Goal: Task Accomplishment & Management: Manage account settings

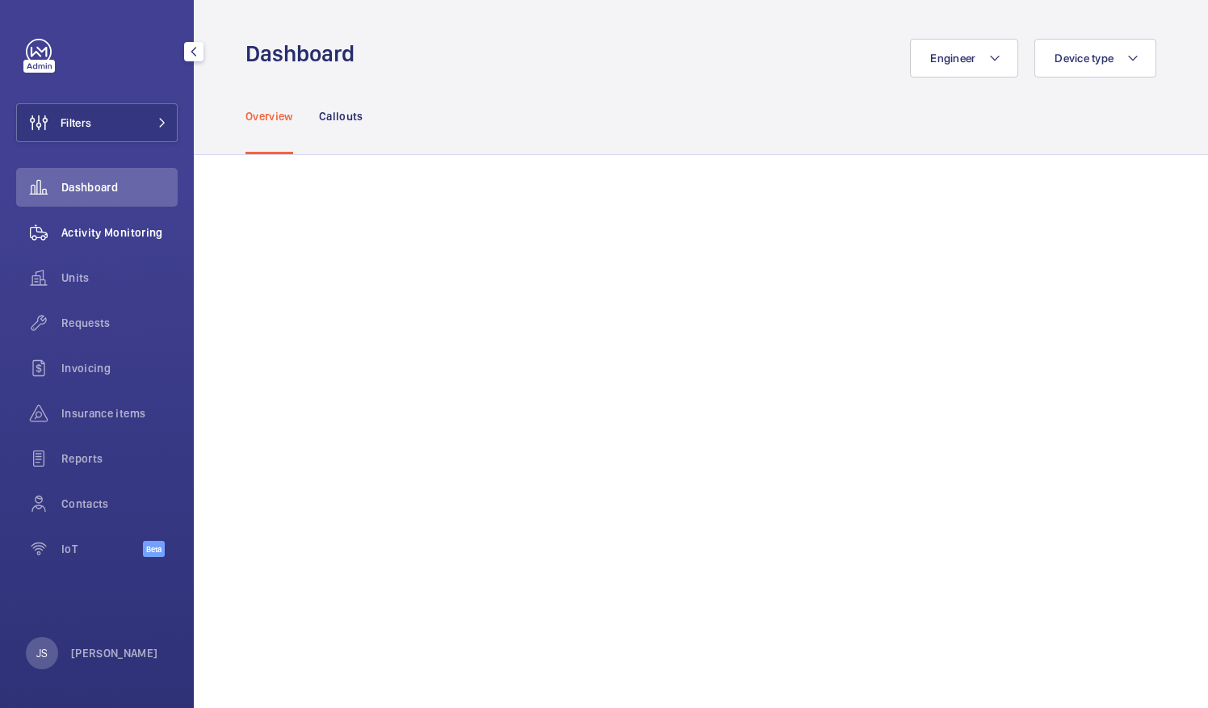
click at [123, 225] on span "Activity Monitoring" at bounding box center [119, 233] width 116 height 16
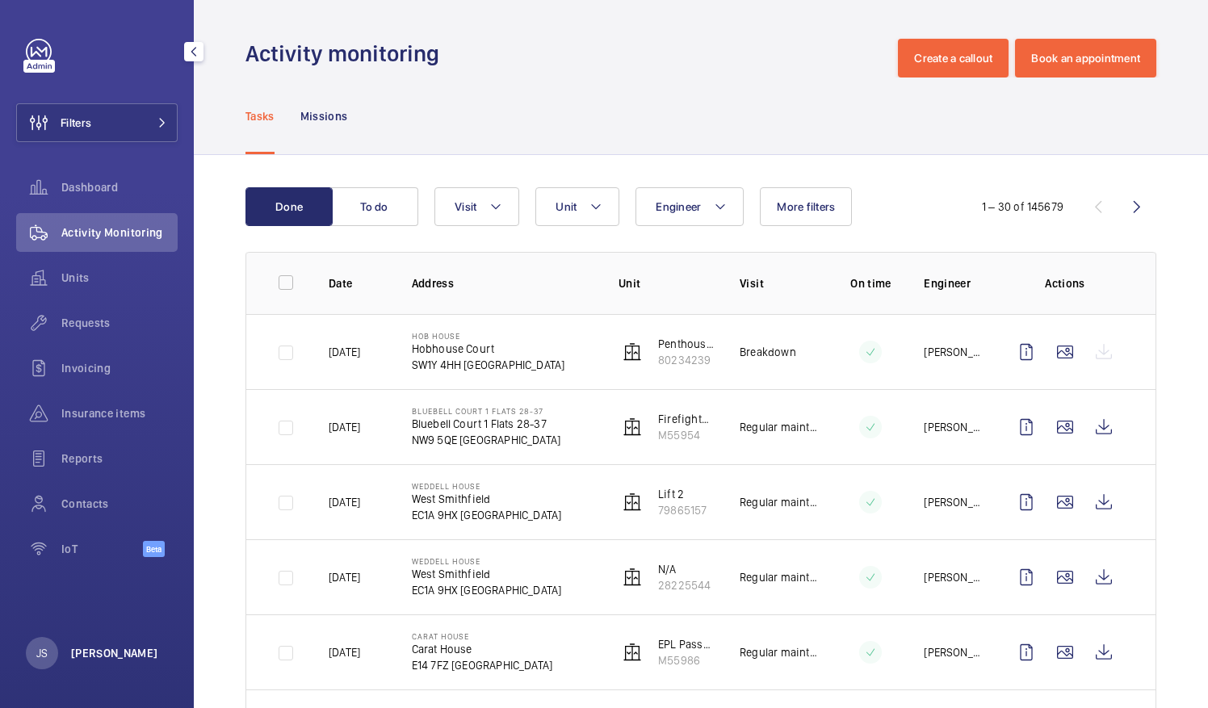
click at [97, 653] on p "[PERSON_NAME]" at bounding box center [114, 653] width 87 height 16
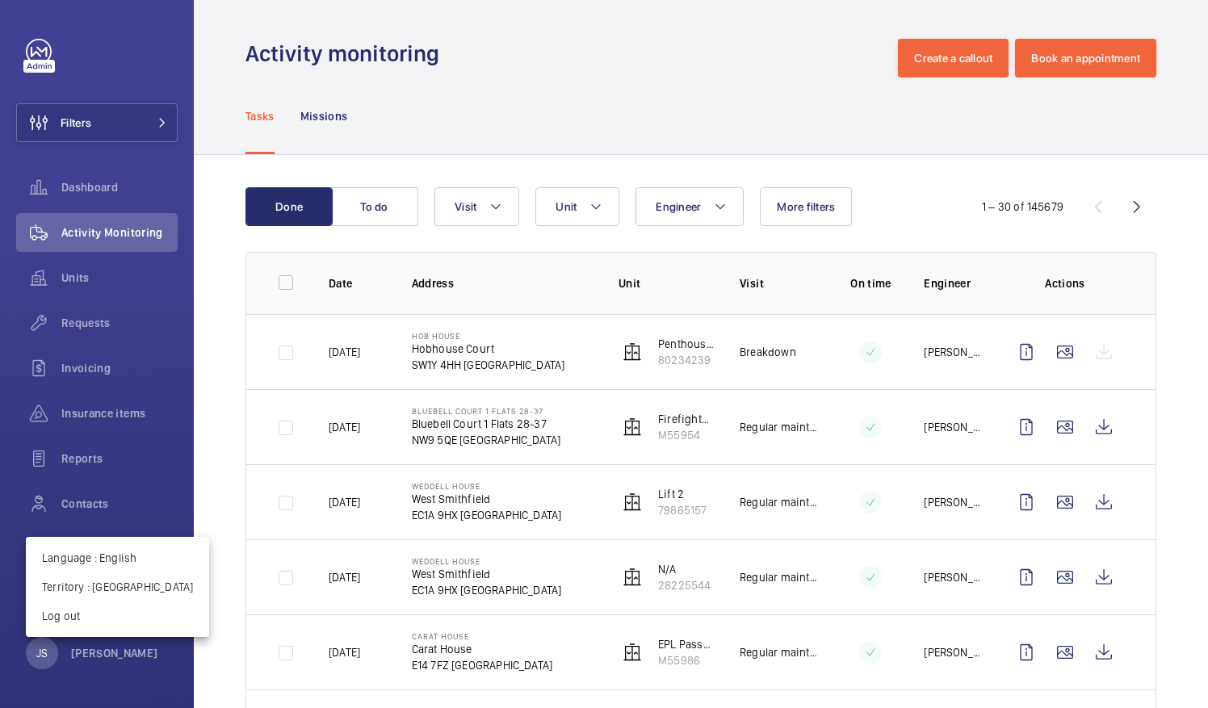
click at [500, 145] on div at bounding box center [604, 354] width 1208 height 708
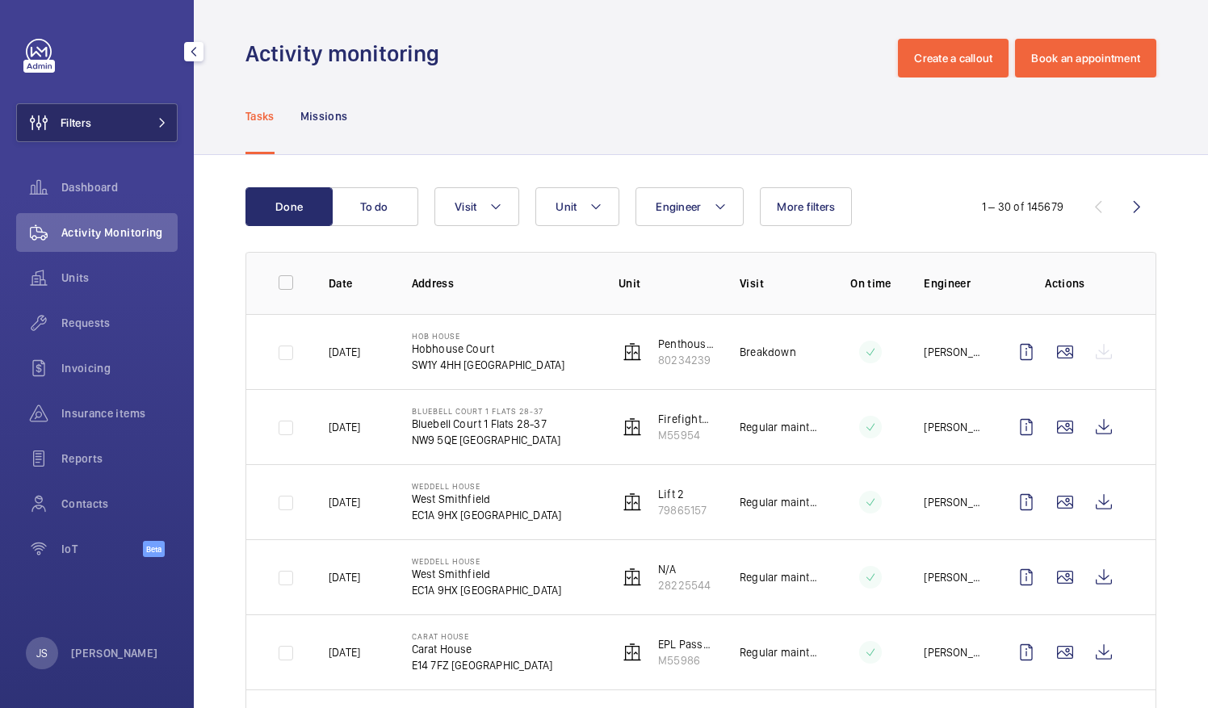
click at [154, 104] on button "Filters" at bounding box center [97, 122] width 162 height 39
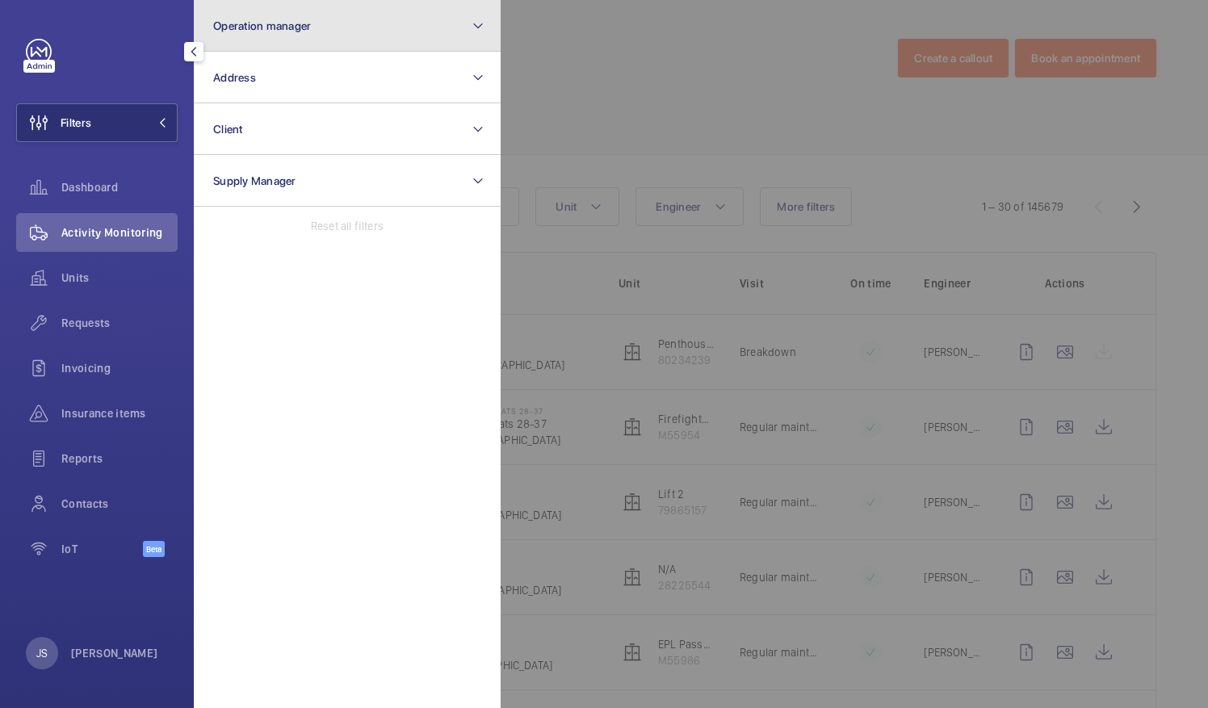
click at [321, 22] on button "Operation manager" at bounding box center [347, 26] width 307 height 52
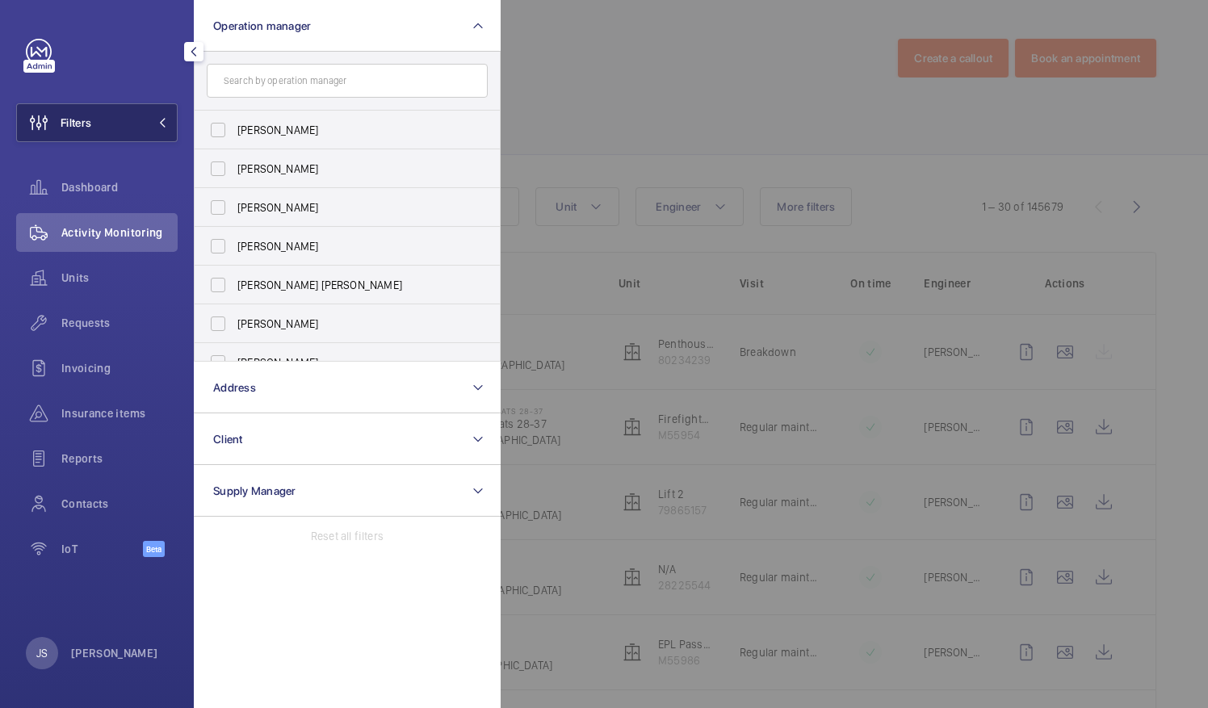
click at [147, 107] on button "Filters" at bounding box center [97, 122] width 162 height 39
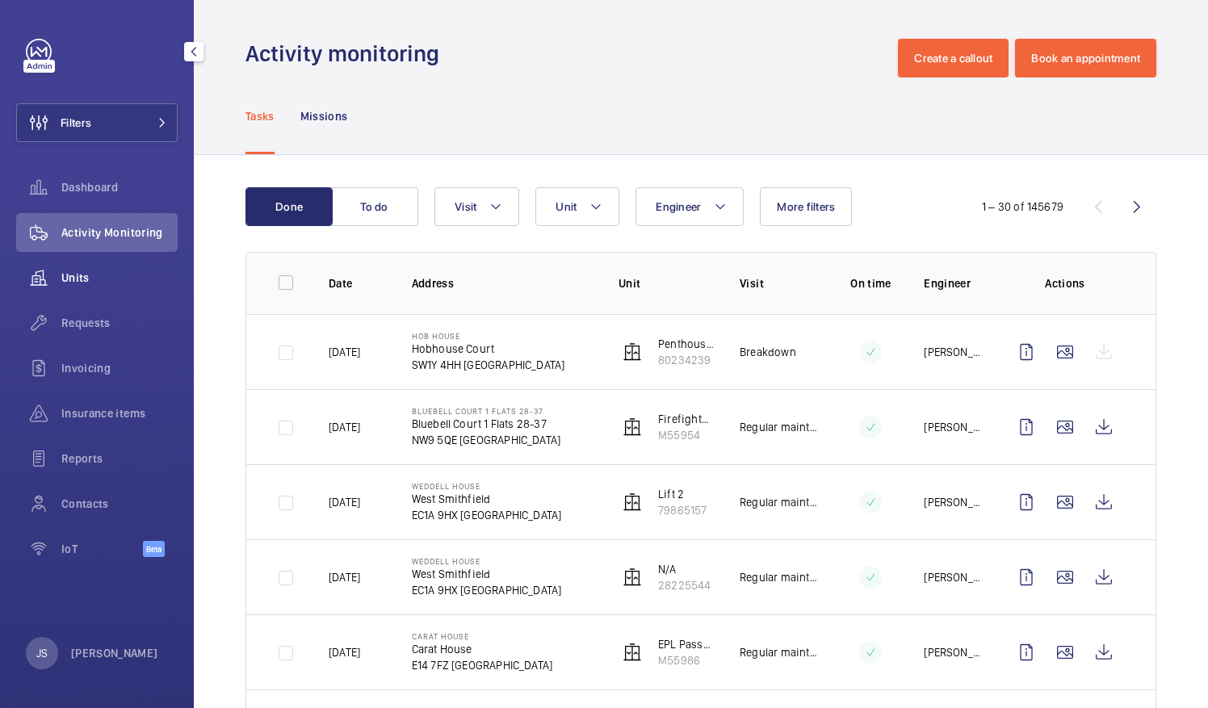
click at [90, 289] on div "Units" at bounding box center [97, 277] width 162 height 39
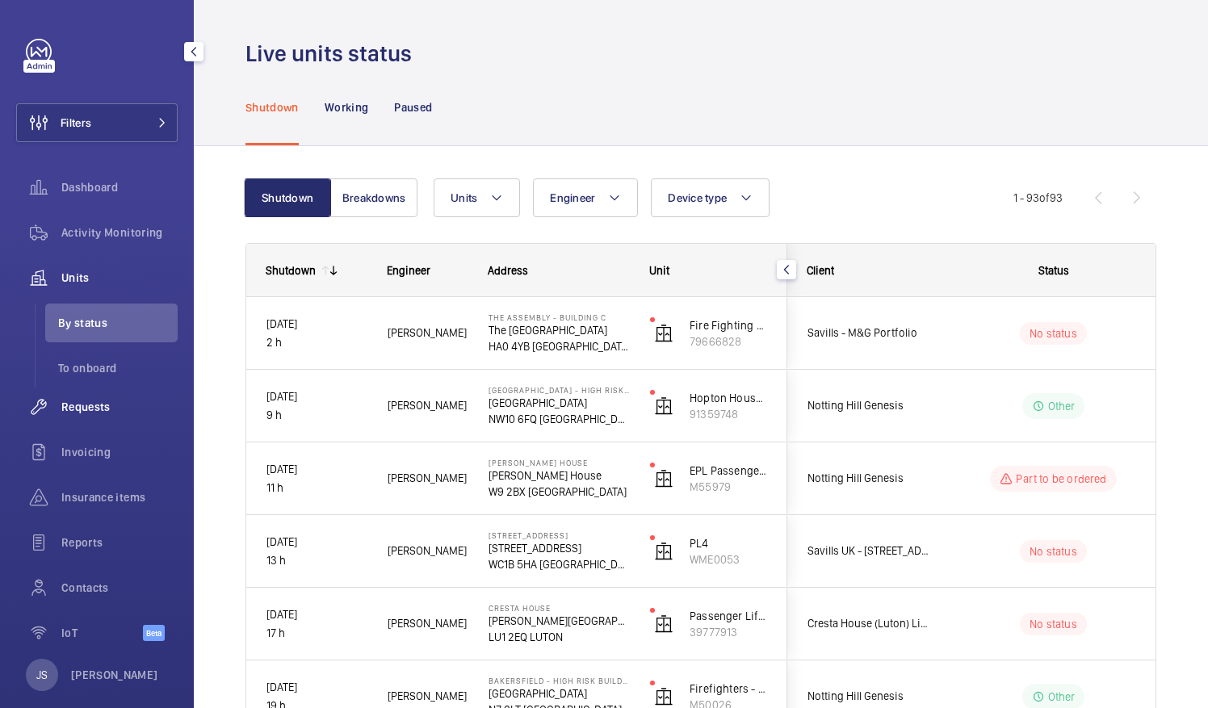
click at [90, 405] on span "Requests" at bounding box center [119, 407] width 116 height 16
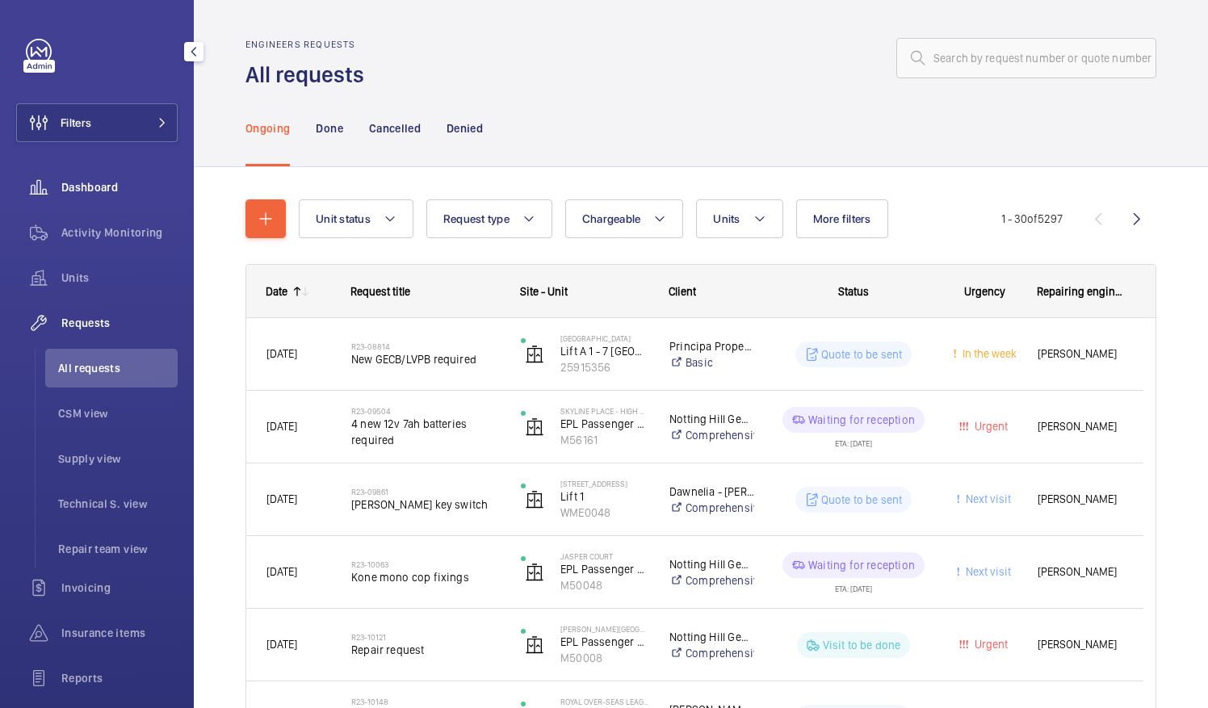
click at [84, 197] on div "Dashboard" at bounding box center [97, 187] width 162 height 39
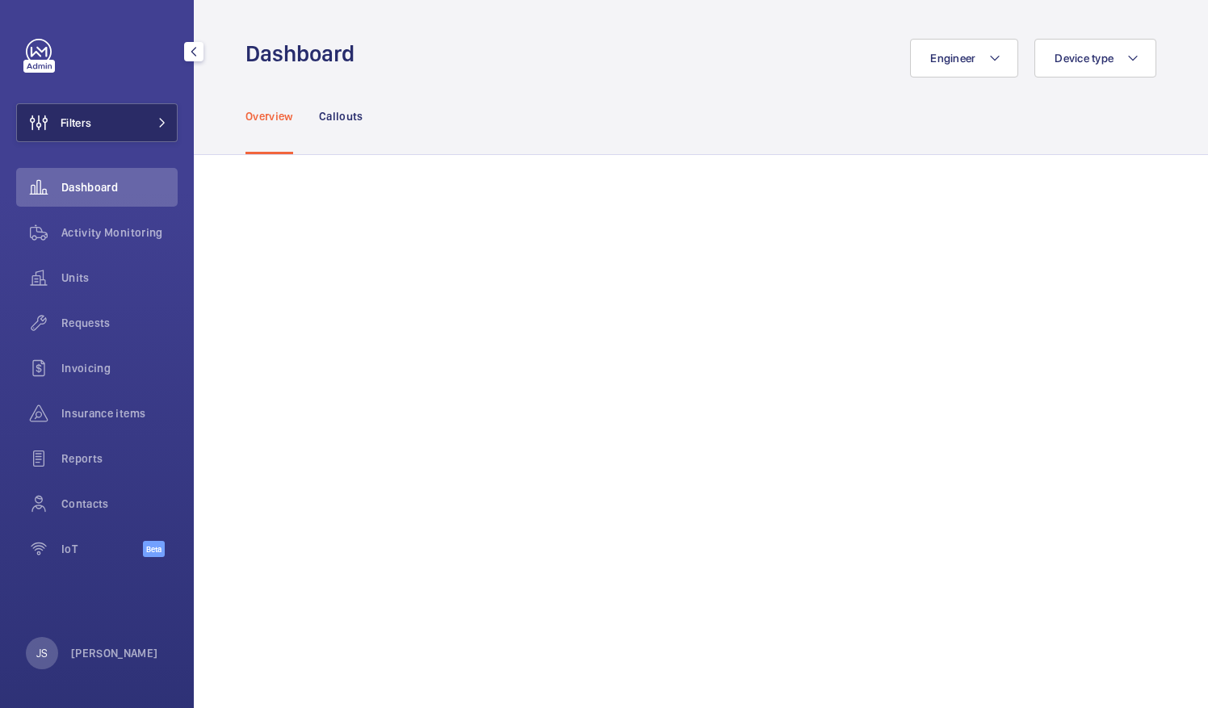
drag, startPoint x: 127, startPoint y: 131, endPoint x: 110, endPoint y: 124, distance: 18.5
click at [110, 124] on button "Filters" at bounding box center [97, 122] width 162 height 39
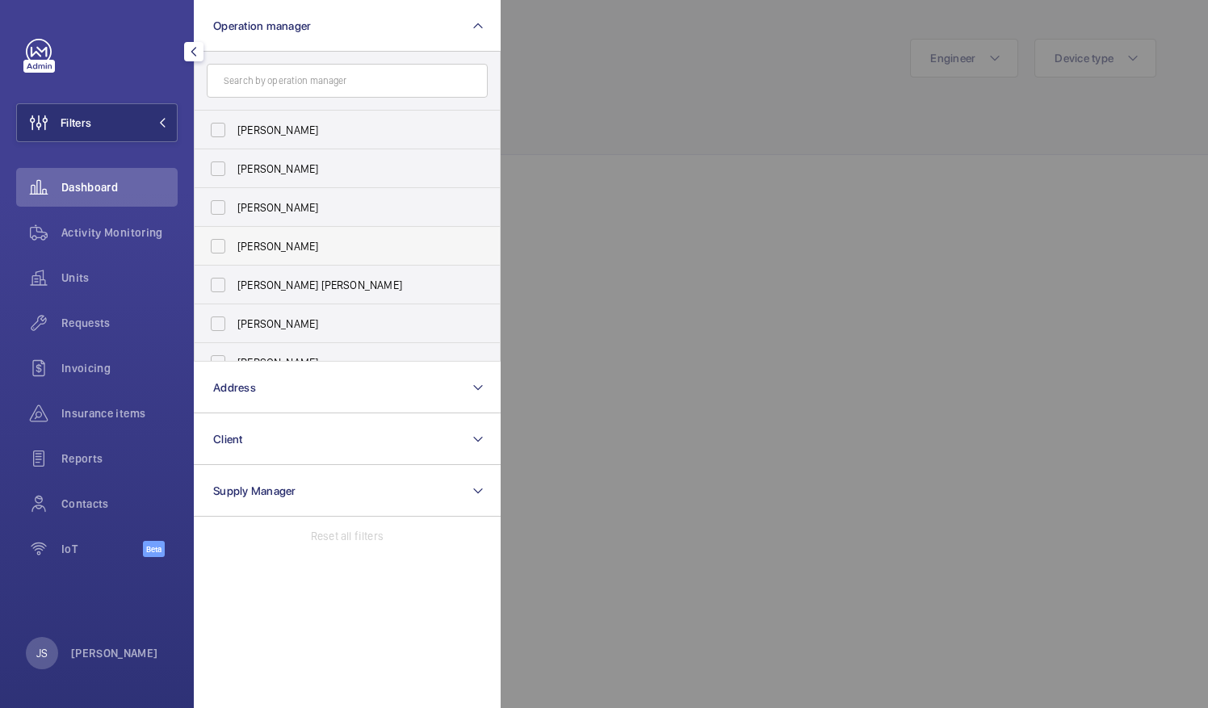
click at [234, 249] on label "[PERSON_NAME]" at bounding box center [335, 246] width 281 height 39
click at [234, 249] on input "[PERSON_NAME]" at bounding box center [218, 246] width 32 height 32
checkbox input "true"
